Goal: Use online tool/utility: Utilize a website feature to perform a specific function

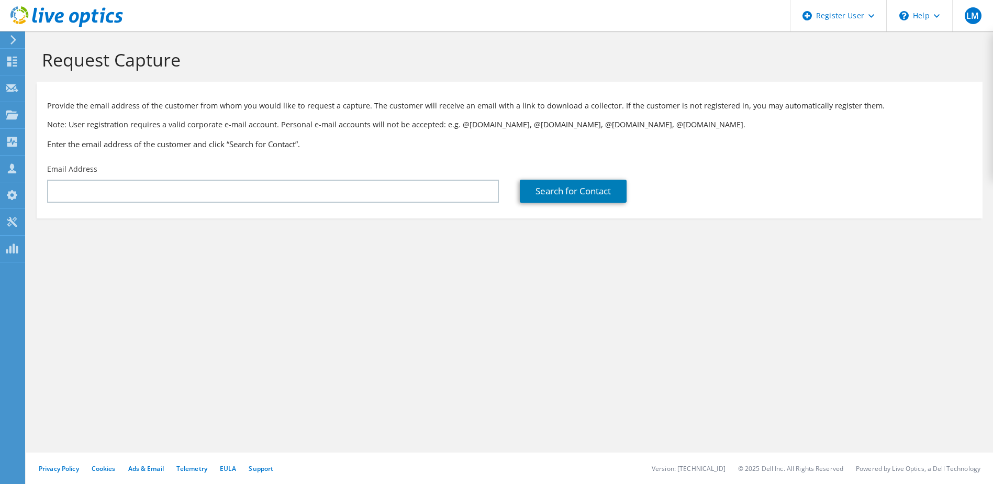
click at [10, 35] on div at bounding box center [61, 17] width 123 height 35
click at [12, 38] on icon at bounding box center [13, 39] width 8 height 9
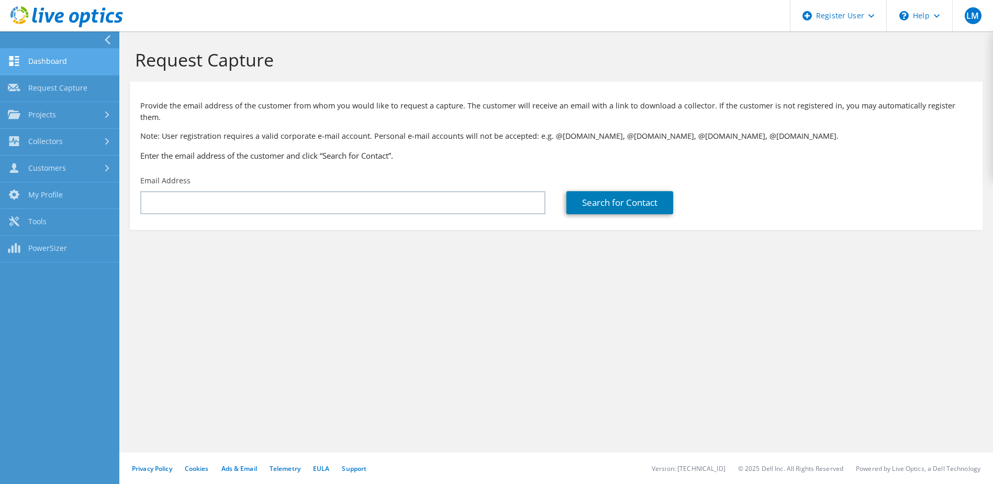
click at [61, 64] on link "Dashboard" at bounding box center [59, 62] width 119 height 27
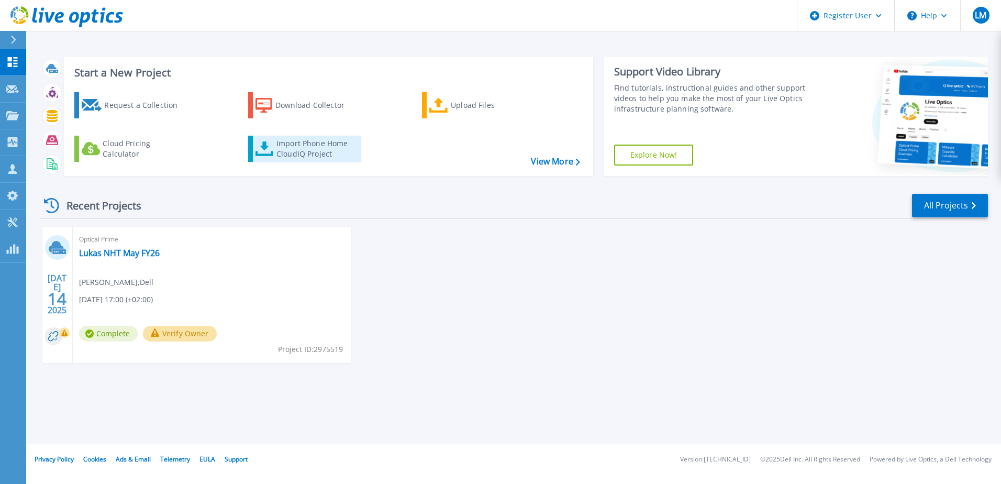
click at [303, 157] on div "Import Phone Home CloudIQ Project" at bounding box center [317, 148] width 82 height 21
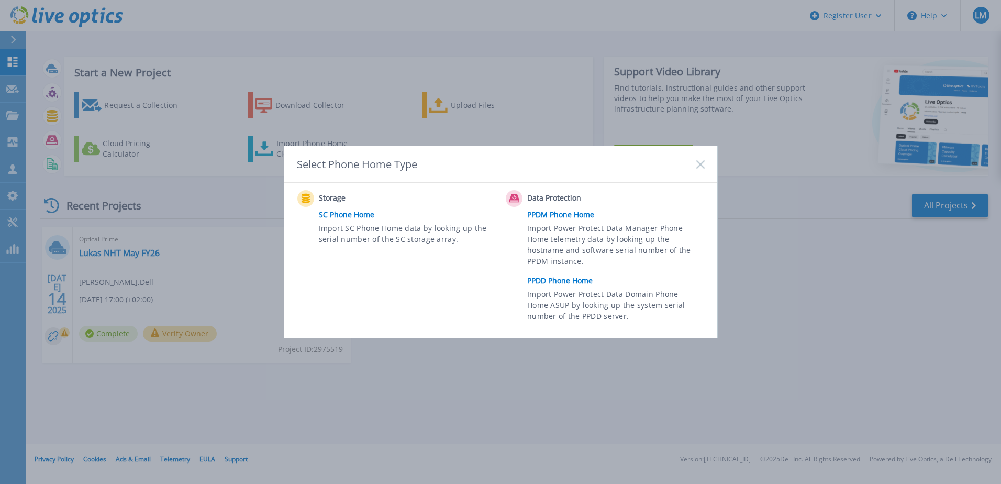
click at [550, 281] on link "PPDD Phone Home" at bounding box center [618, 281] width 182 height 16
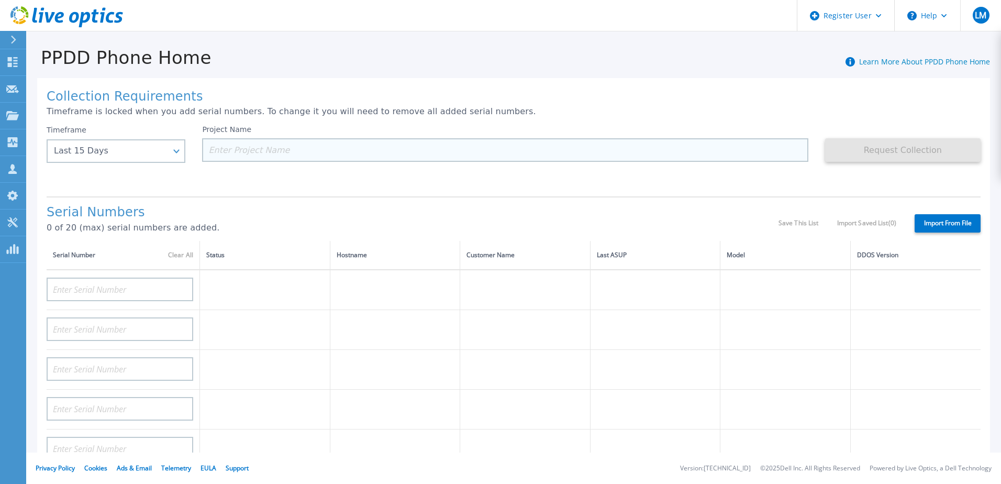
click at [254, 155] on input at bounding box center [505, 150] width 606 height 24
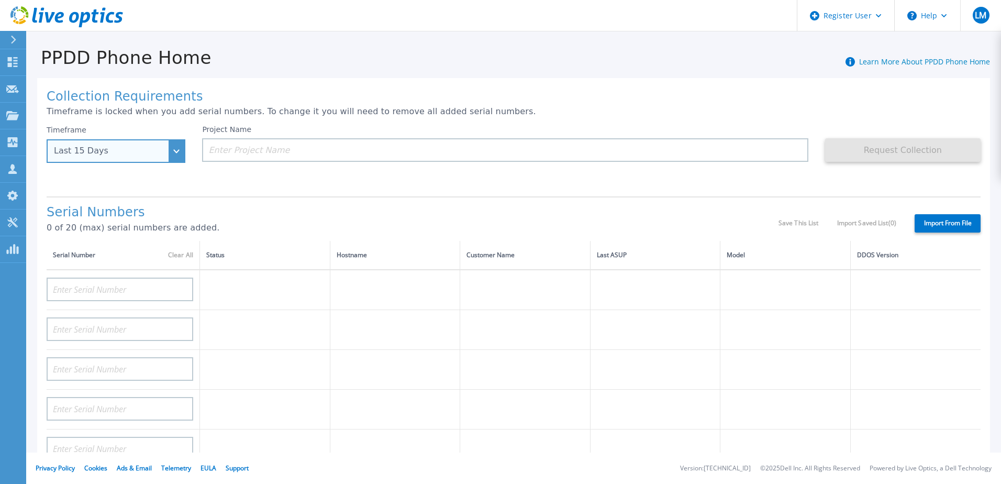
click at [128, 157] on div "Last 15 Days" at bounding box center [116, 151] width 139 height 24
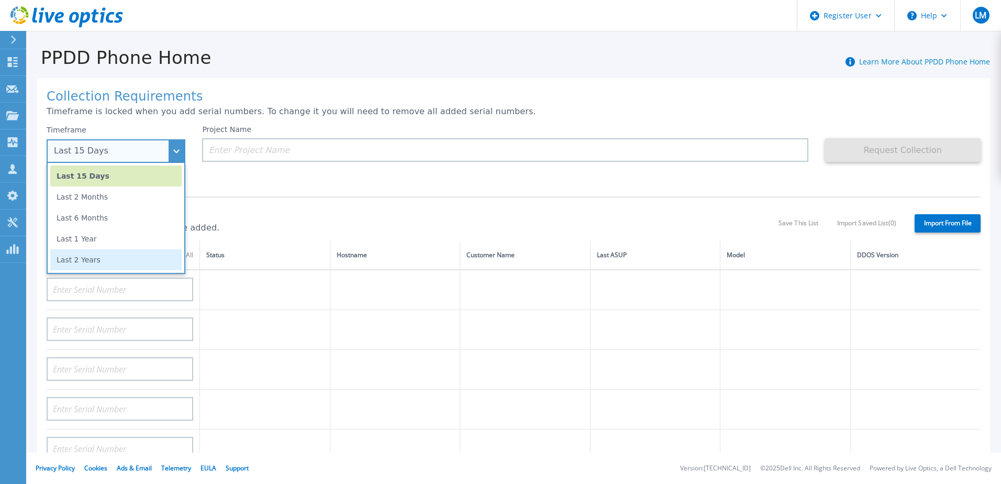
click at [107, 259] on li "Last 2 Years" at bounding box center [115, 259] width 131 height 21
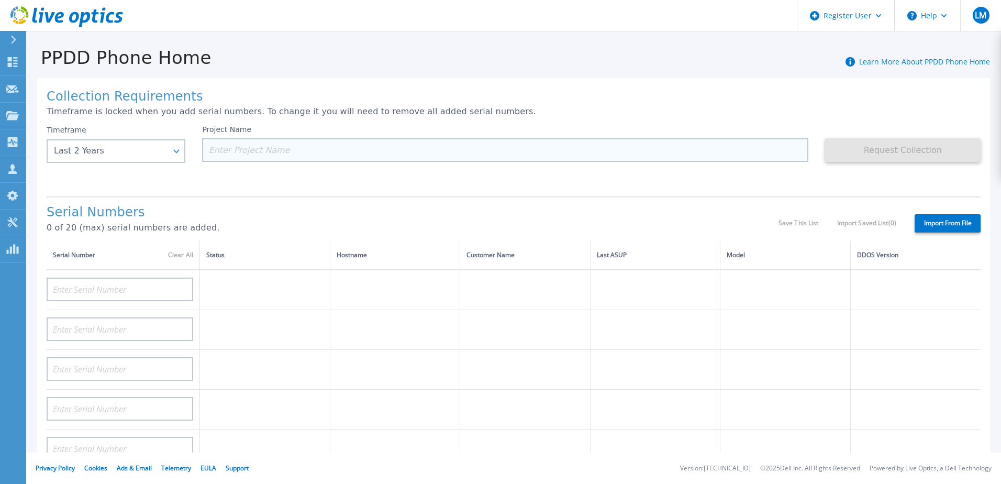
click at [223, 152] on input at bounding box center [505, 150] width 606 height 24
paste input "CKM00172500447"
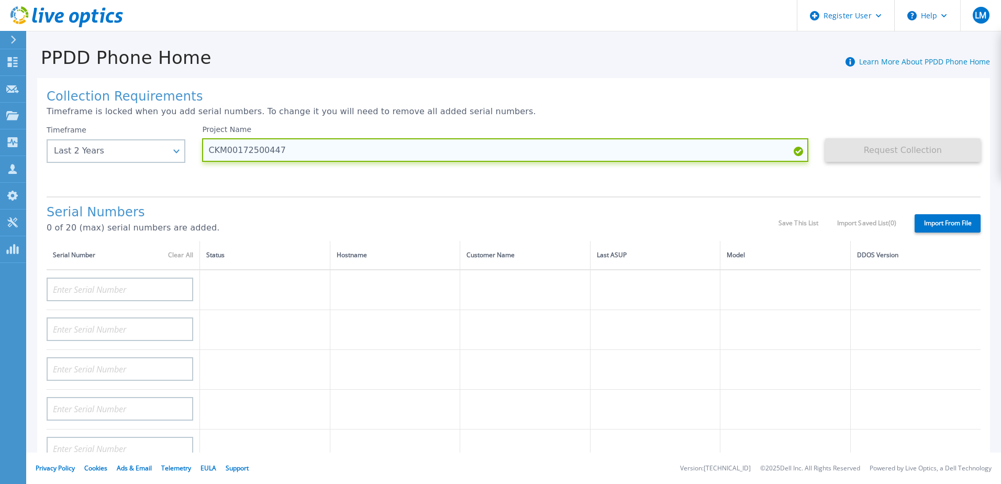
click at [212, 154] on input "CKM00172500447" at bounding box center [505, 150] width 606 height 24
type input "CKM00172500447"
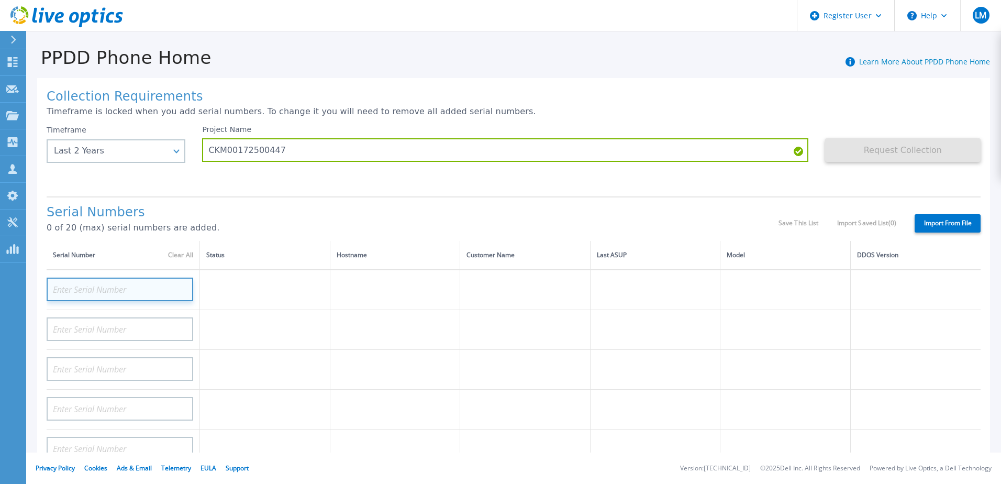
click at [73, 288] on input at bounding box center [120, 290] width 147 height 24
paste input "CKM0017250044"
click at [56, 295] on input "CKM0017250044" at bounding box center [120, 290] width 147 height 24
click at [154, 292] on input "CKM0017250044" at bounding box center [120, 290] width 147 height 24
type input "CKM0017250044"
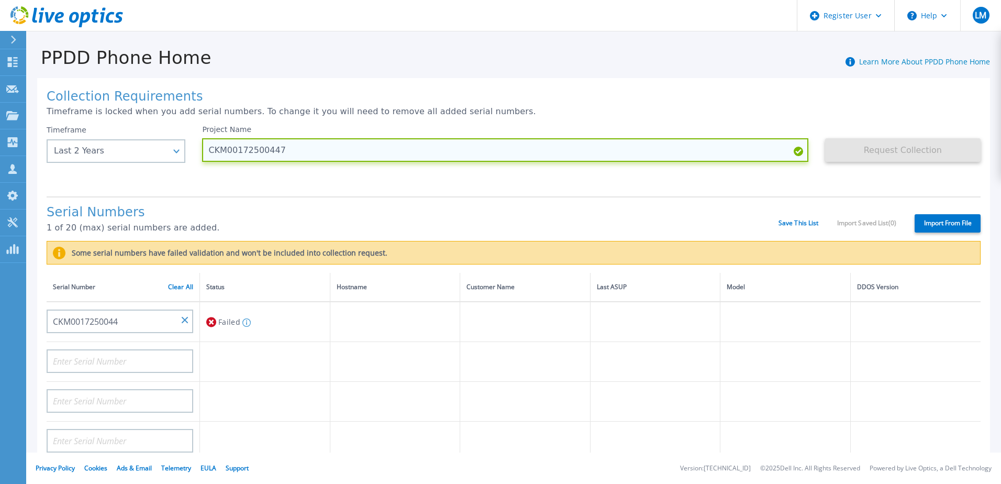
click at [313, 149] on input "CKM00172500447" at bounding box center [505, 150] width 606 height 24
type input "Tim Kunde"
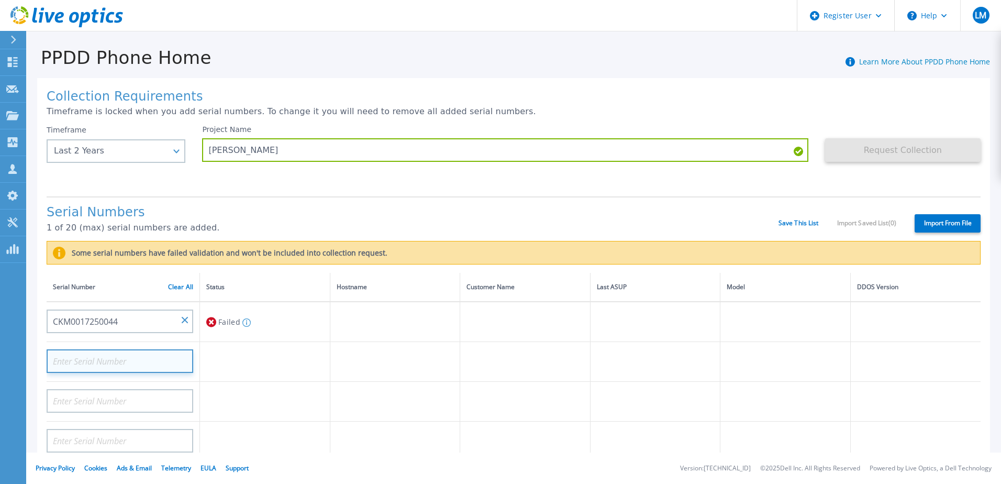
click at [111, 360] on input at bounding box center [120, 361] width 147 height 24
paste input "CKM00172500130"
type input "CKM00172500130"
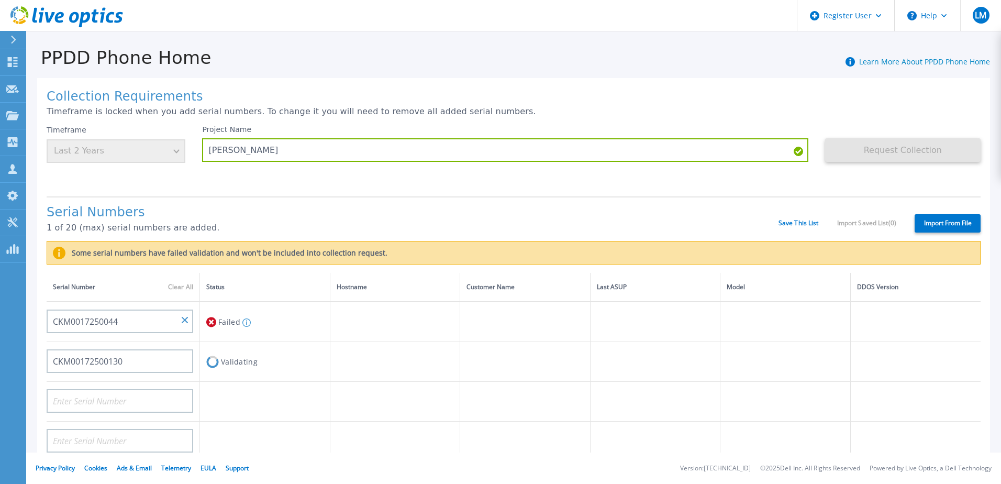
click at [230, 401] on td at bounding box center [265, 402] width 130 height 40
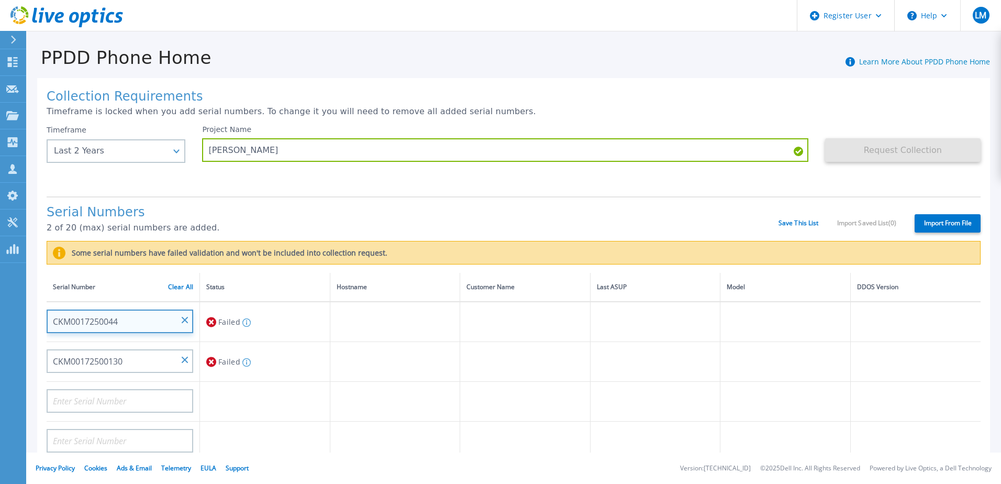
click at [132, 319] on input "CKM0017250044" at bounding box center [120, 321] width 147 height 24
drag, startPoint x: 132, startPoint y: 319, endPoint x: 127, endPoint y: 320, distance: 5.3
click at [127, 320] on input "CKM0017250044" at bounding box center [120, 321] width 147 height 24
click at [115, 324] on input "CKM0017250044" at bounding box center [120, 321] width 147 height 24
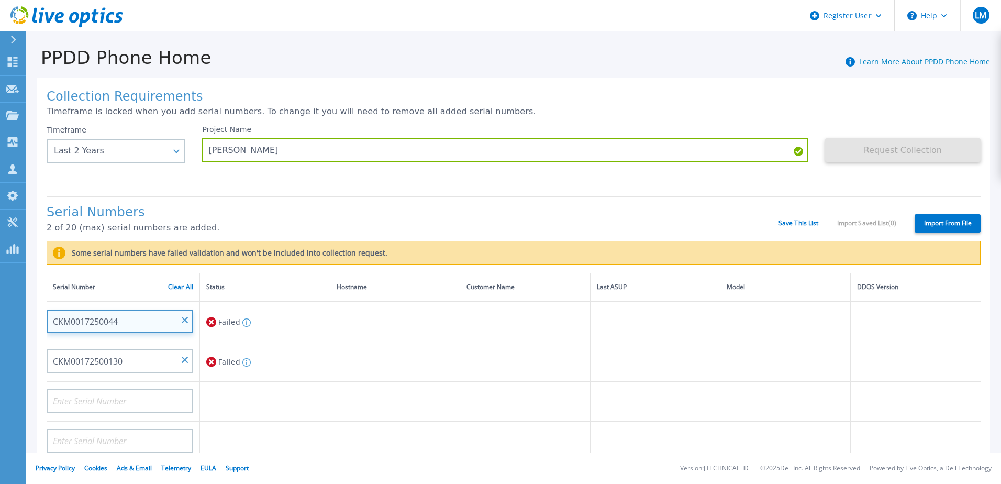
click at [116, 322] on input "CKM0017250044" at bounding box center [120, 321] width 147 height 24
drag, startPoint x: 116, startPoint y: 322, endPoint x: 186, endPoint y: 319, distance: 69.7
click at [110, 323] on input at bounding box center [120, 321] width 147 height 24
paste input "CKM0017250044"
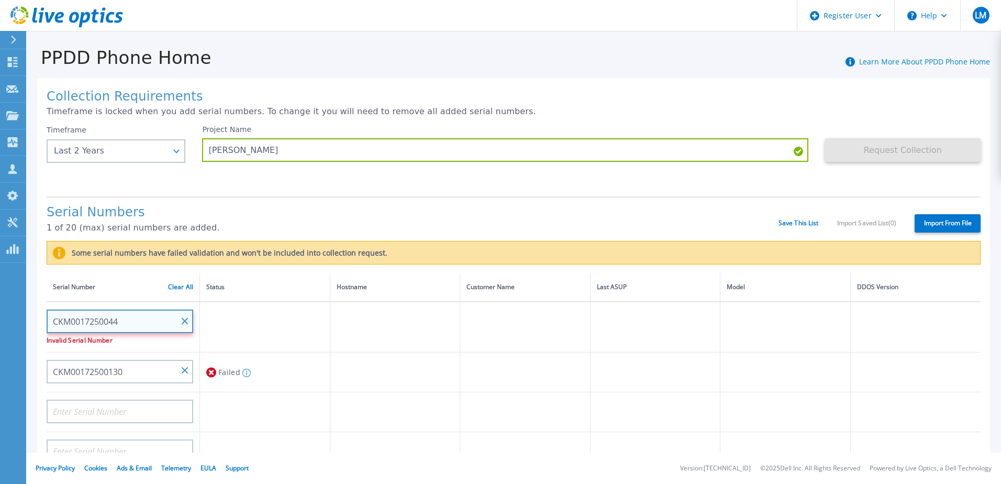
click at [56, 324] on input "CKM0017250044" at bounding box center [120, 321] width 147 height 24
click at [135, 323] on input "CKM0017250044" at bounding box center [120, 321] width 147 height 24
type input "CKM00172500447"
